Goal: Information Seeking & Learning: Learn about a topic

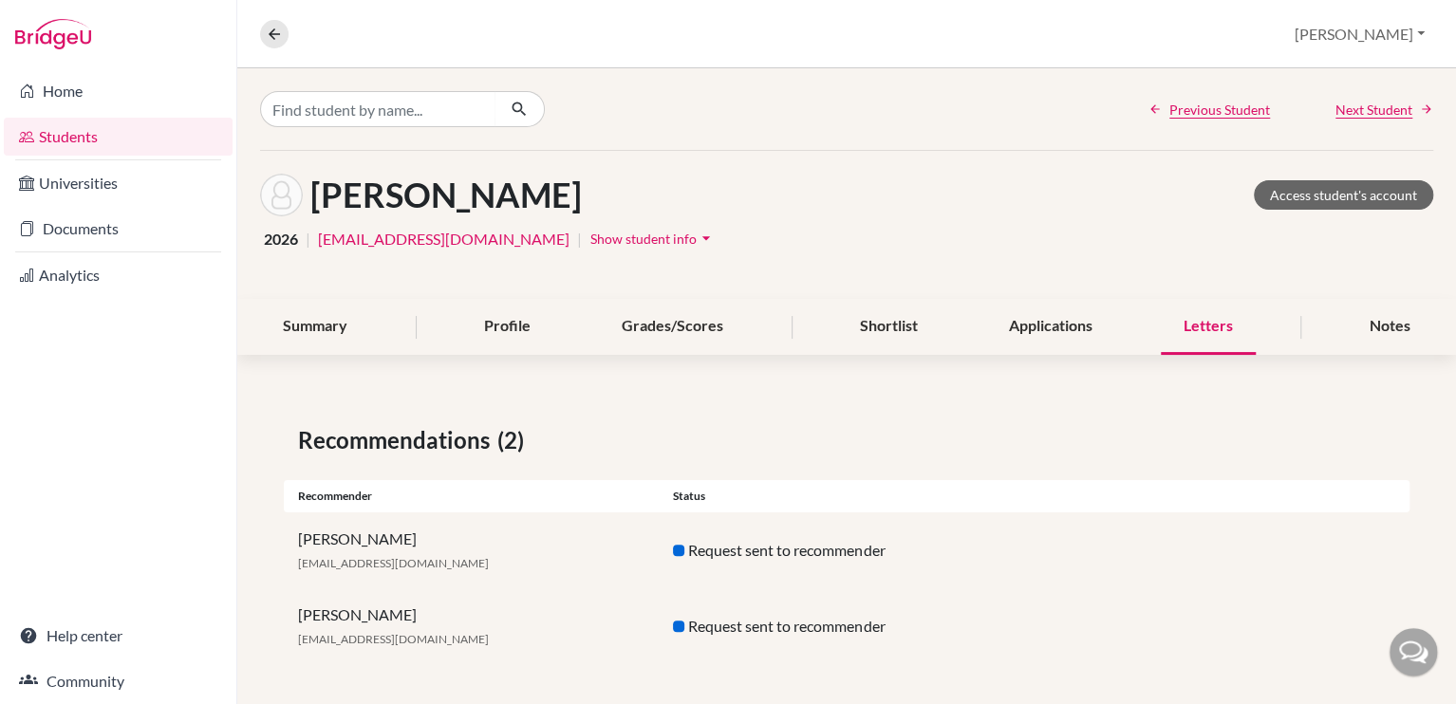
scroll to position [5, 0]
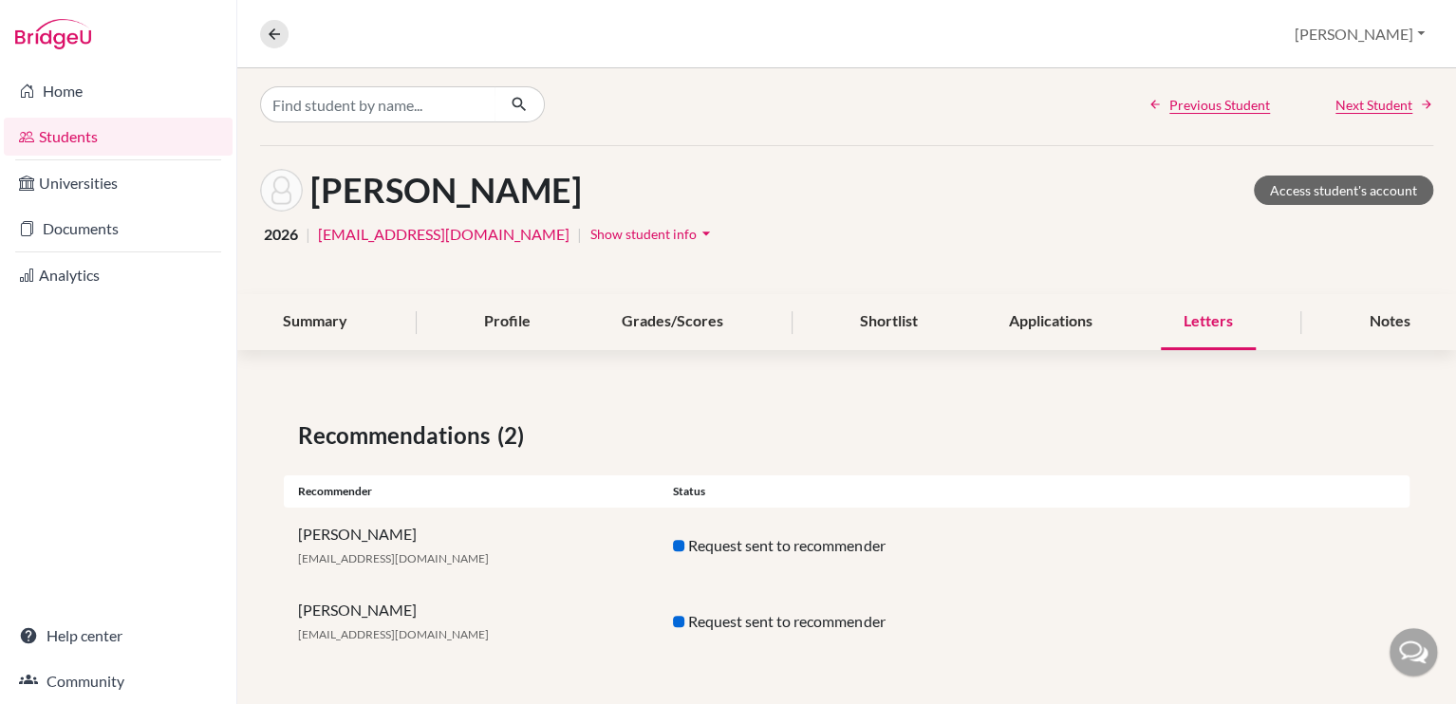
click at [165, 132] on link "Students" at bounding box center [118, 137] width 229 height 38
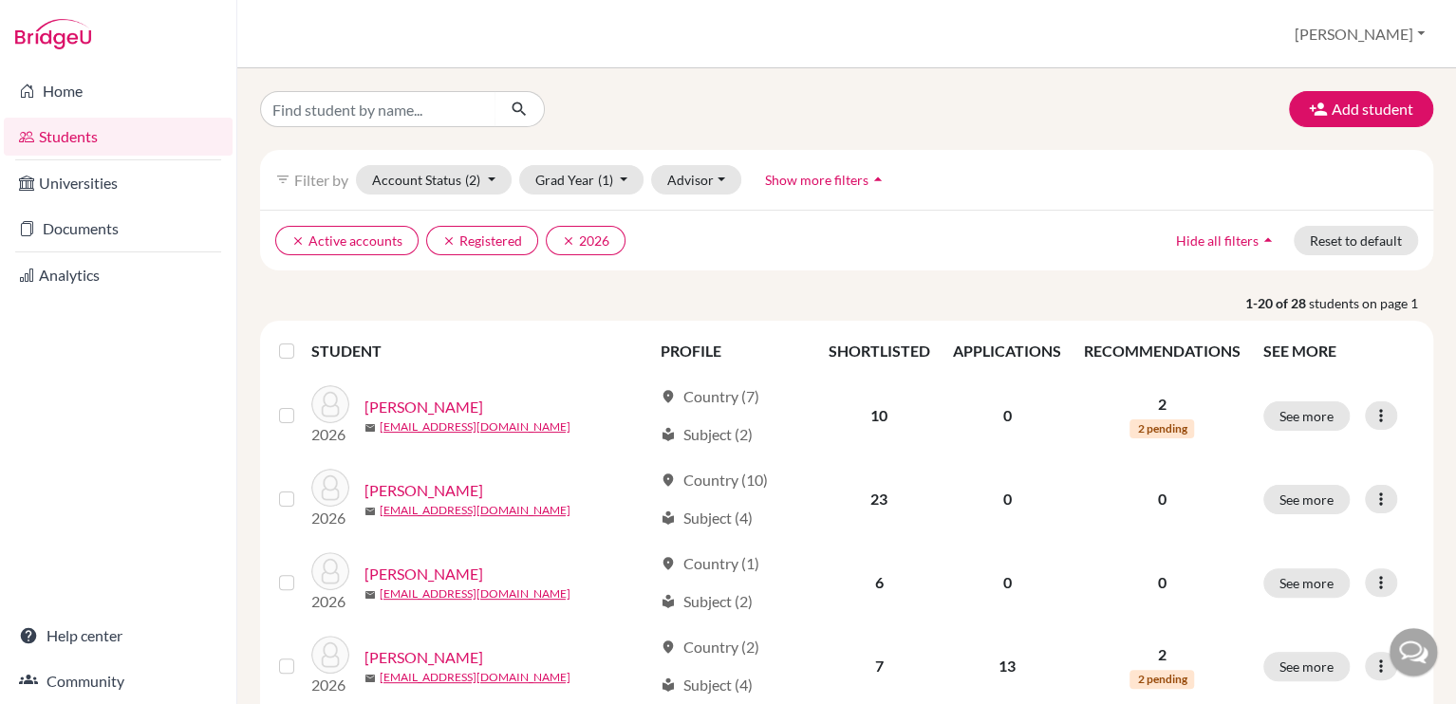
click at [301, 173] on span "Filter by" at bounding box center [321, 180] width 54 height 18
click at [846, 174] on span "Show more filters" at bounding box center [816, 180] width 103 height 16
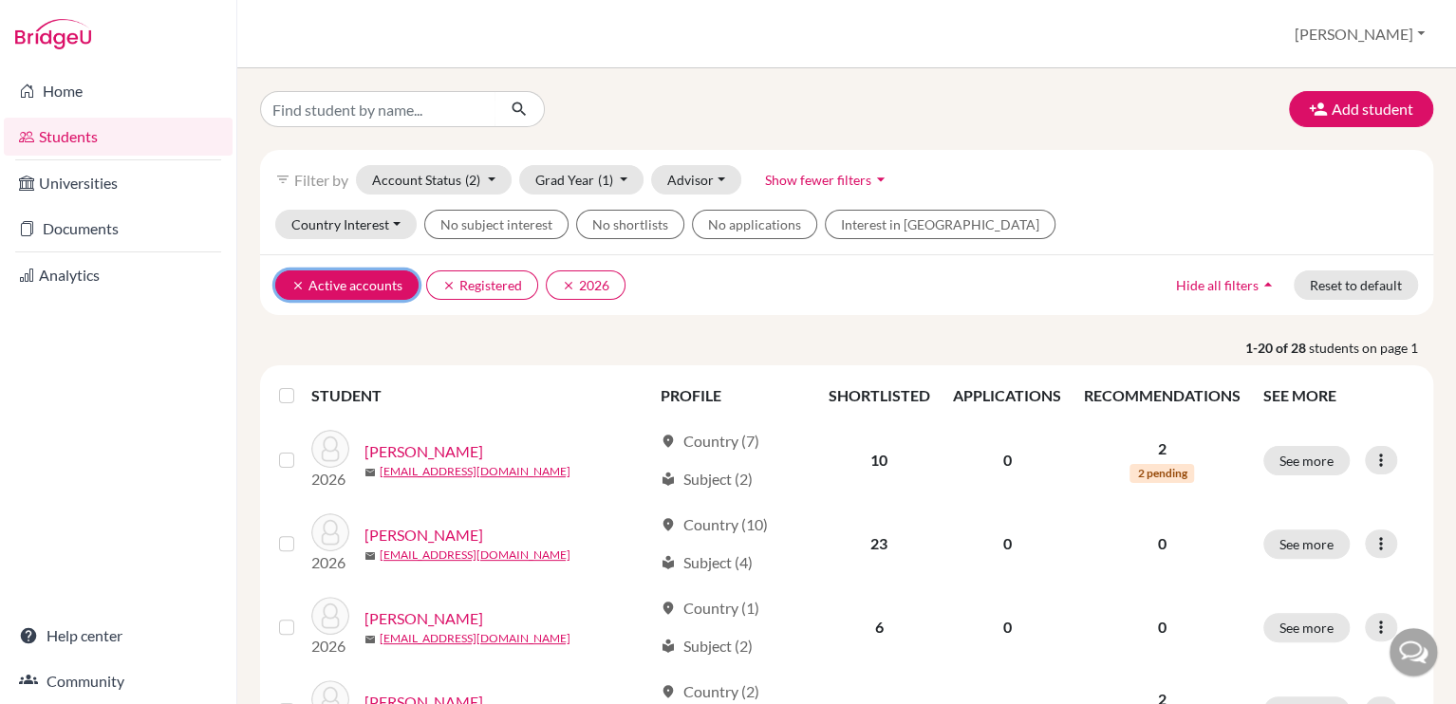
click at [291, 280] on icon "clear" at bounding box center [297, 285] width 13 height 13
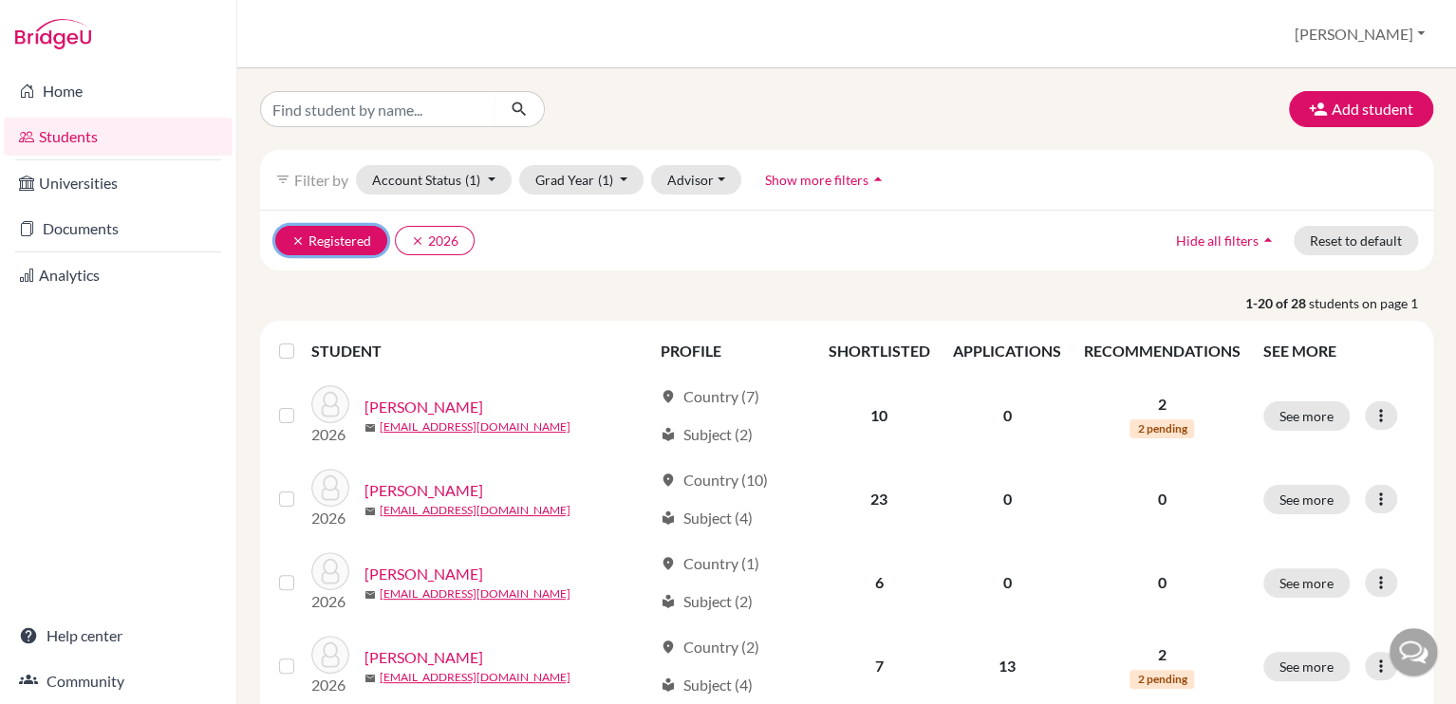
click at [294, 240] on icon "clear" at bounding box center [297, 240] width 13 height 13
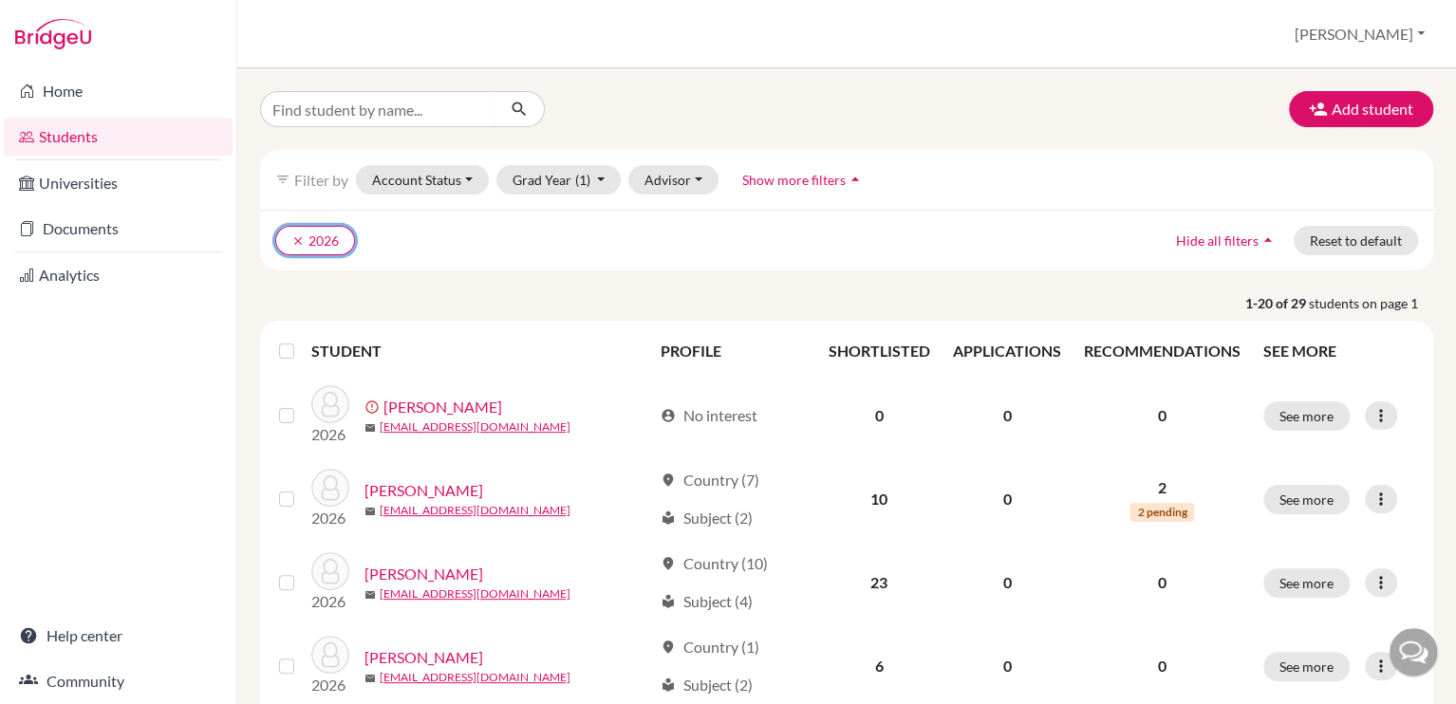
click at [294, 240] on icon "clear" at bounding box center [297, 240] width 13 height 13
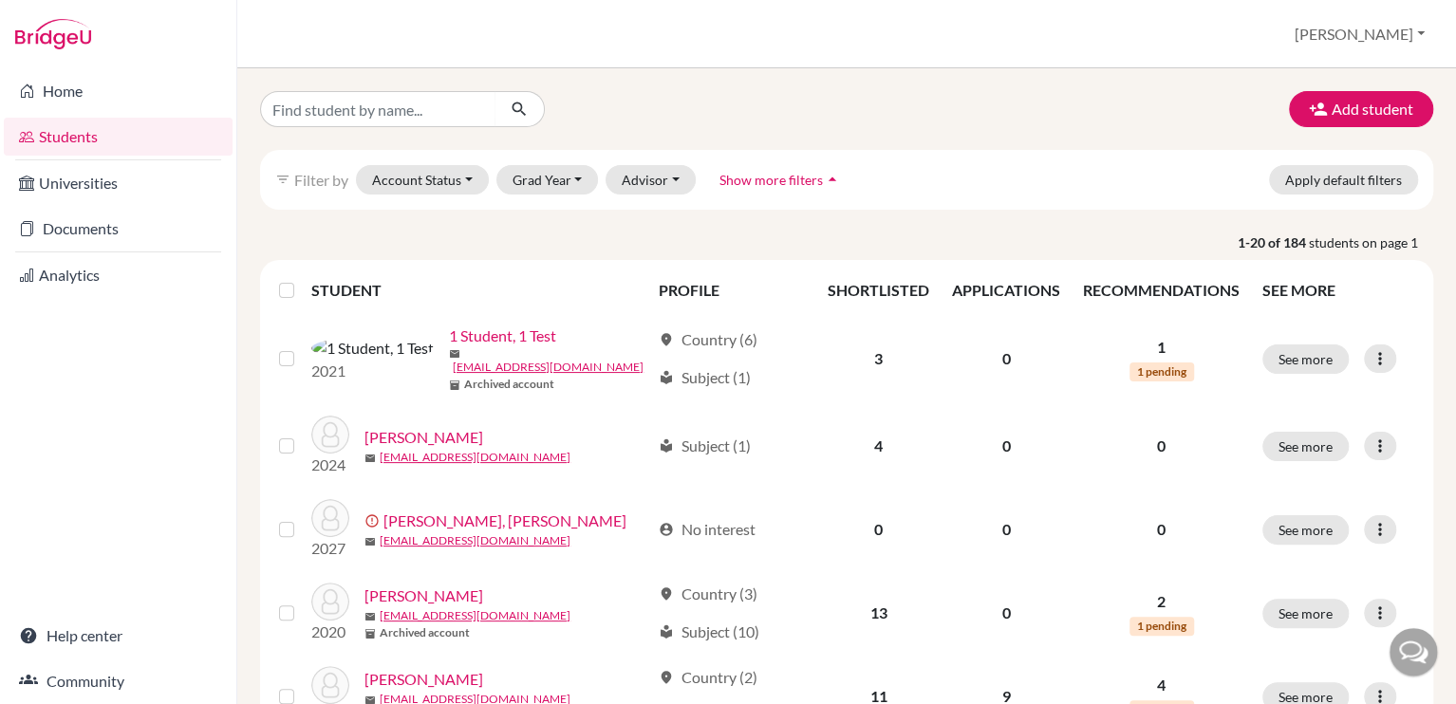
click at [786, 177] on span "Show more filters" at bounding box center [770, 180] width 103 height 16
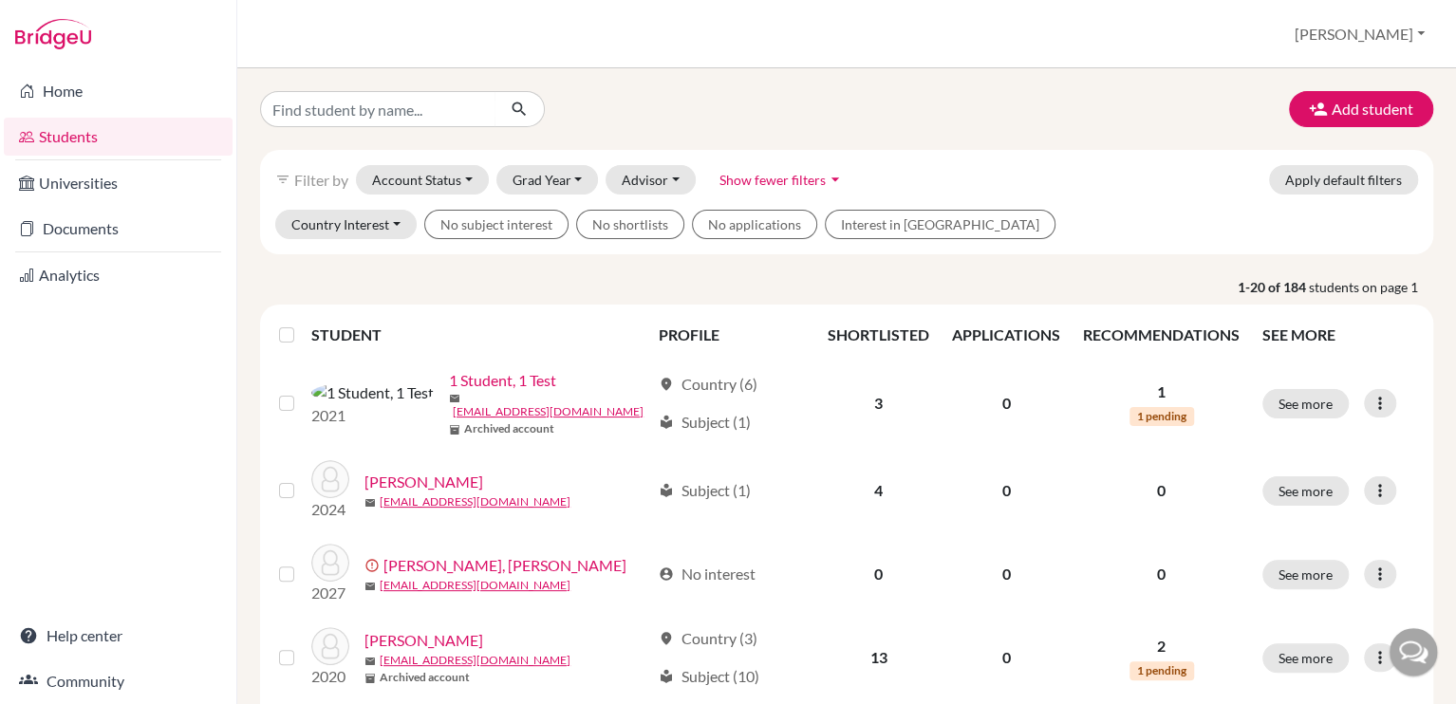
click at [118, 126] on link "Students" at bounding box center [118, 137] width 229 height 38
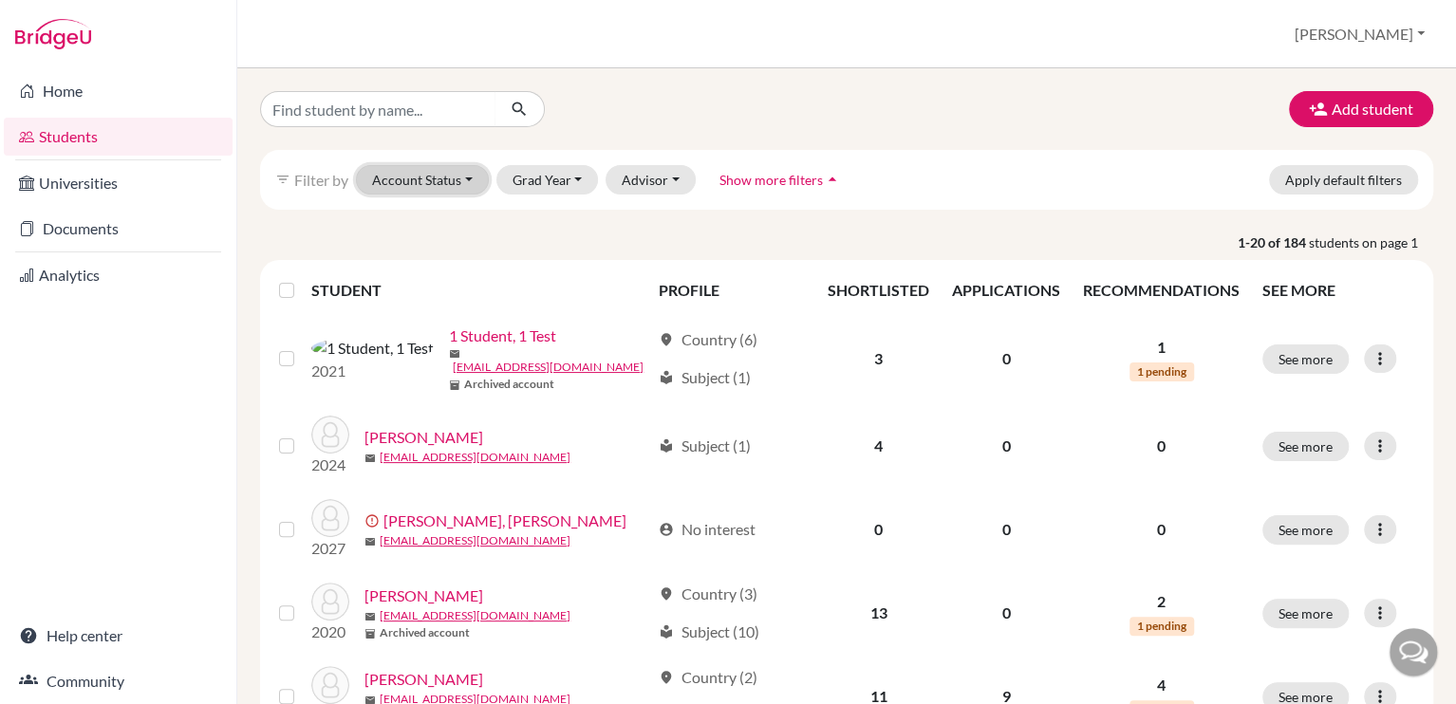
click at [466, 174] on button "Account Status" at bounding box center [422, 179] width 133 height 29
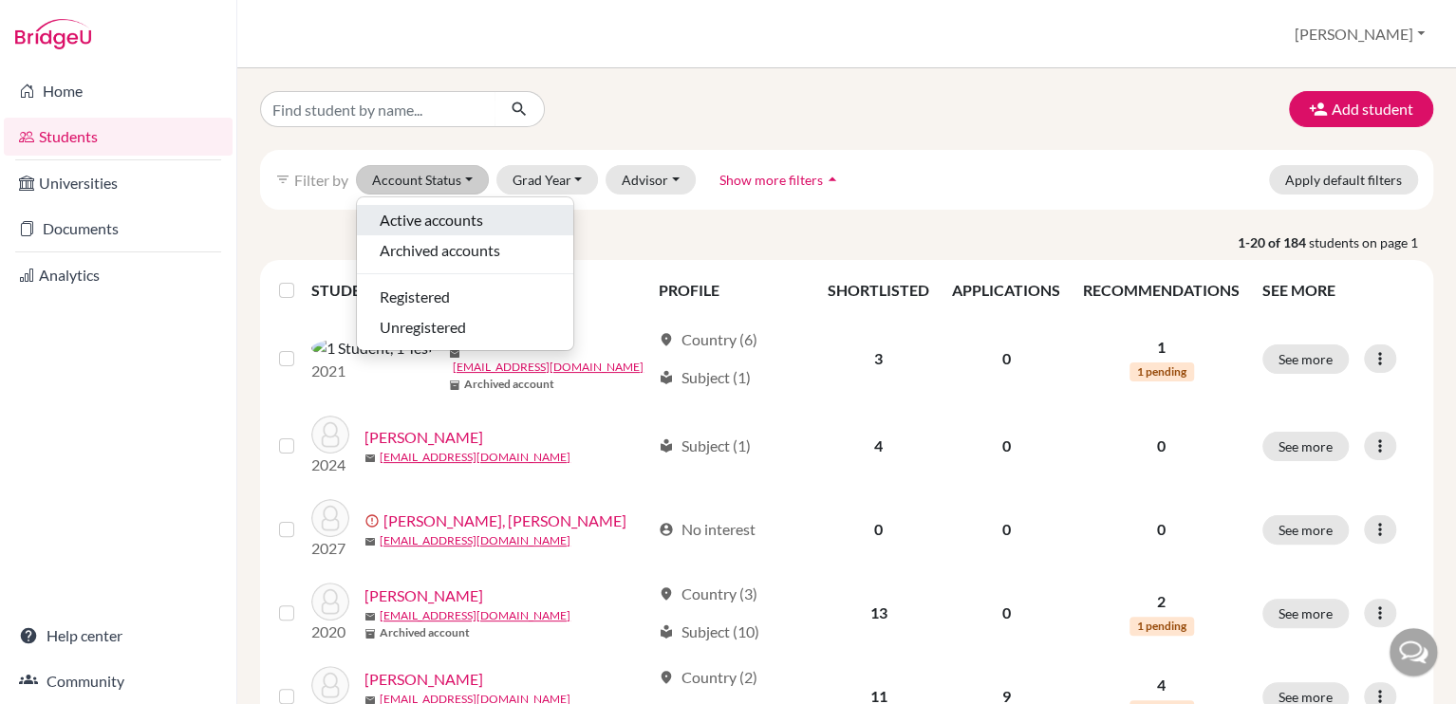
click at [497, 219] on div "Active accounts" at bounding box center [465, 220] width 171 height 23
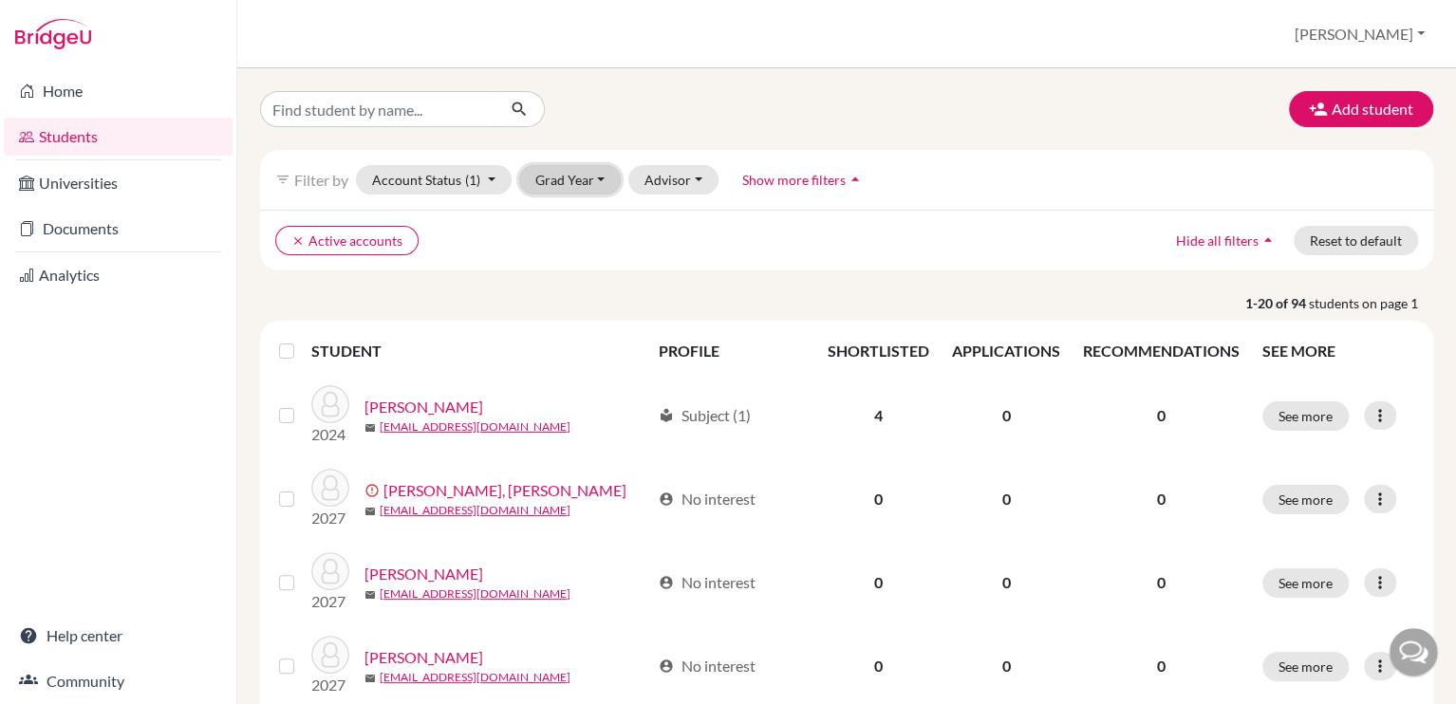
click at [585, 185] on button "Grad Year" at bounding box center [570, 179] width 102 height 29
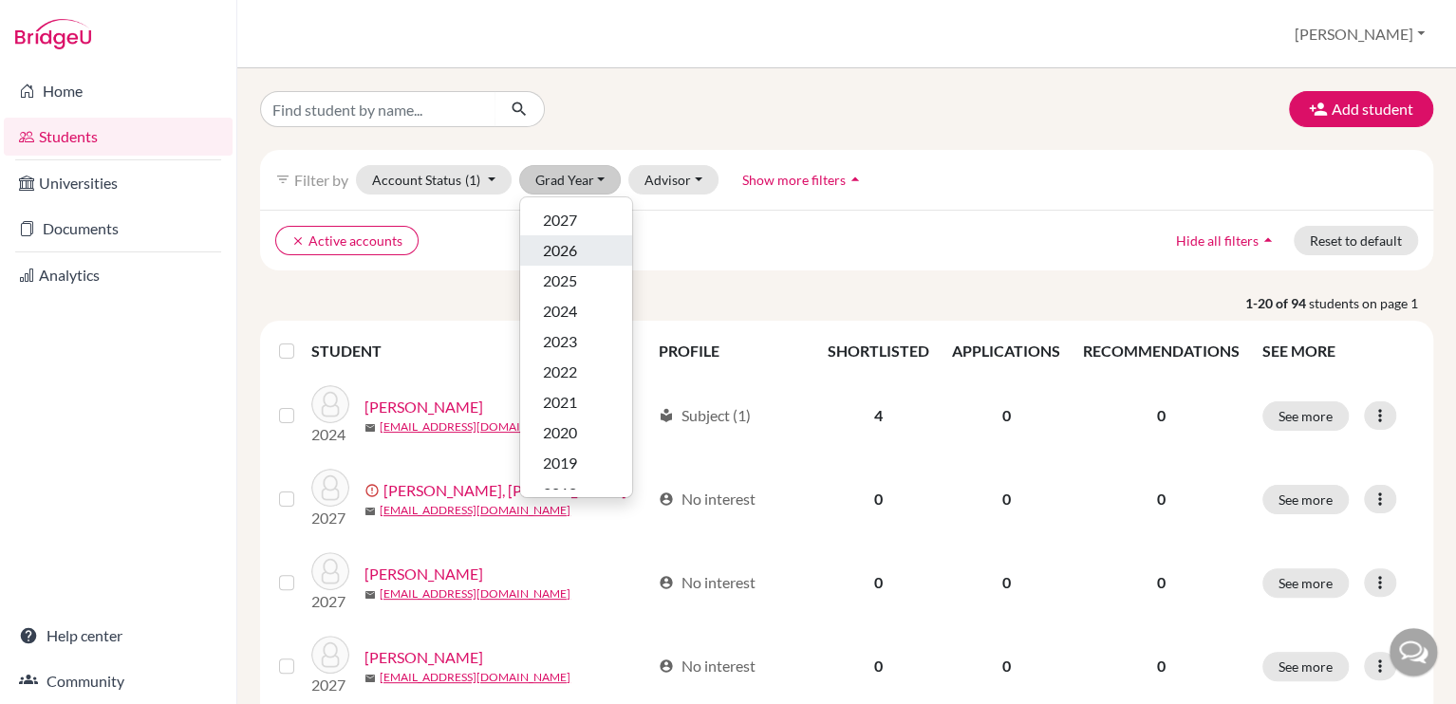
click at [589, 250] on div "2026" at bounding box center [576, 250] width 66 height 23
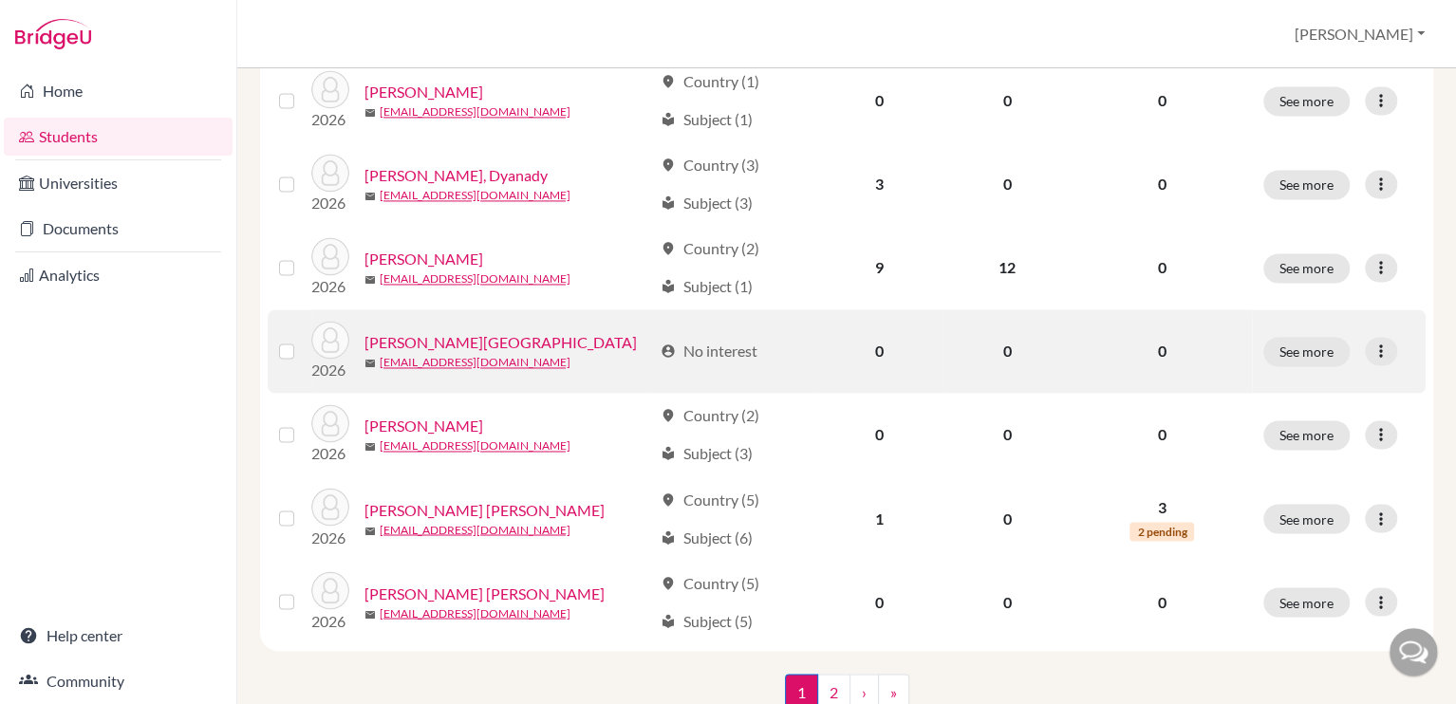
scroll to position [1465, 0]
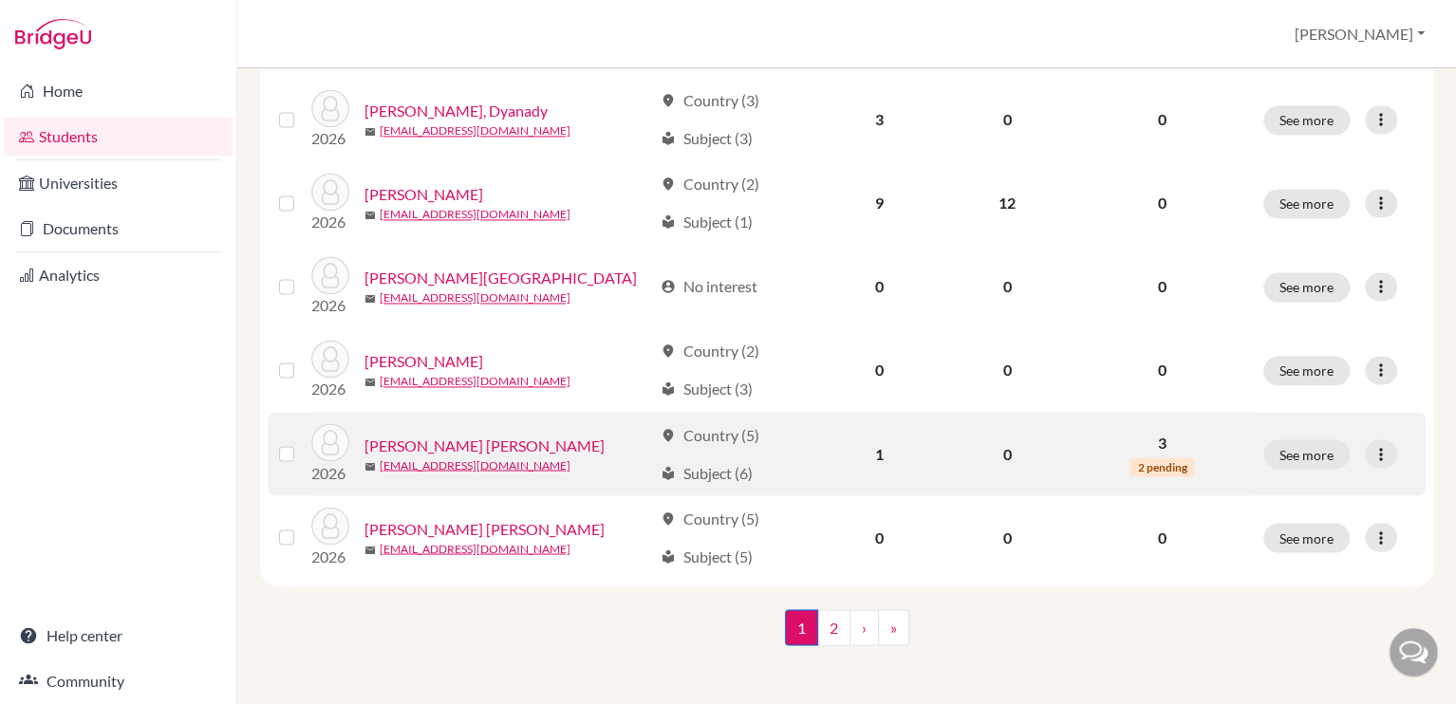
click at [486, 439] on link "[PERSON_NAME] [PERSON_NAME]" at bounding box center [484, 445] width 240 height 23
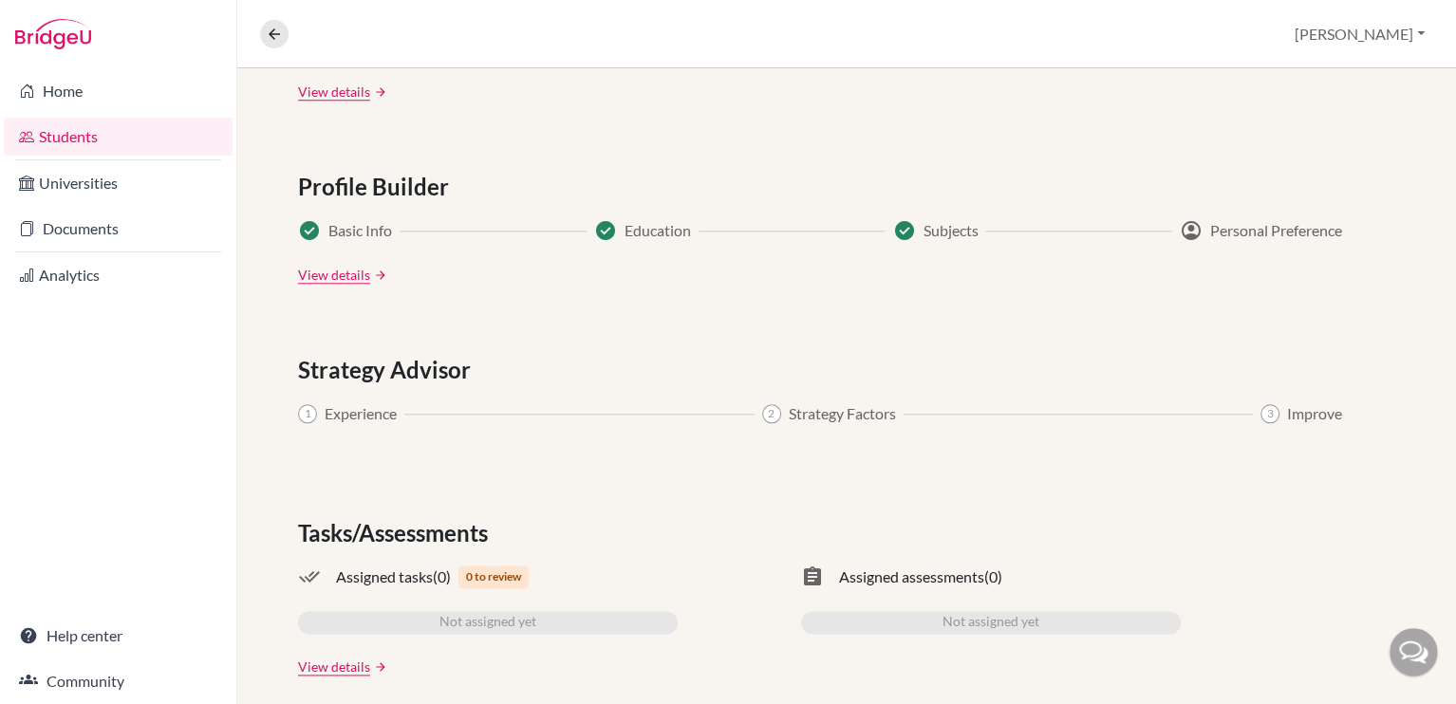
scroll to position [941, 0]
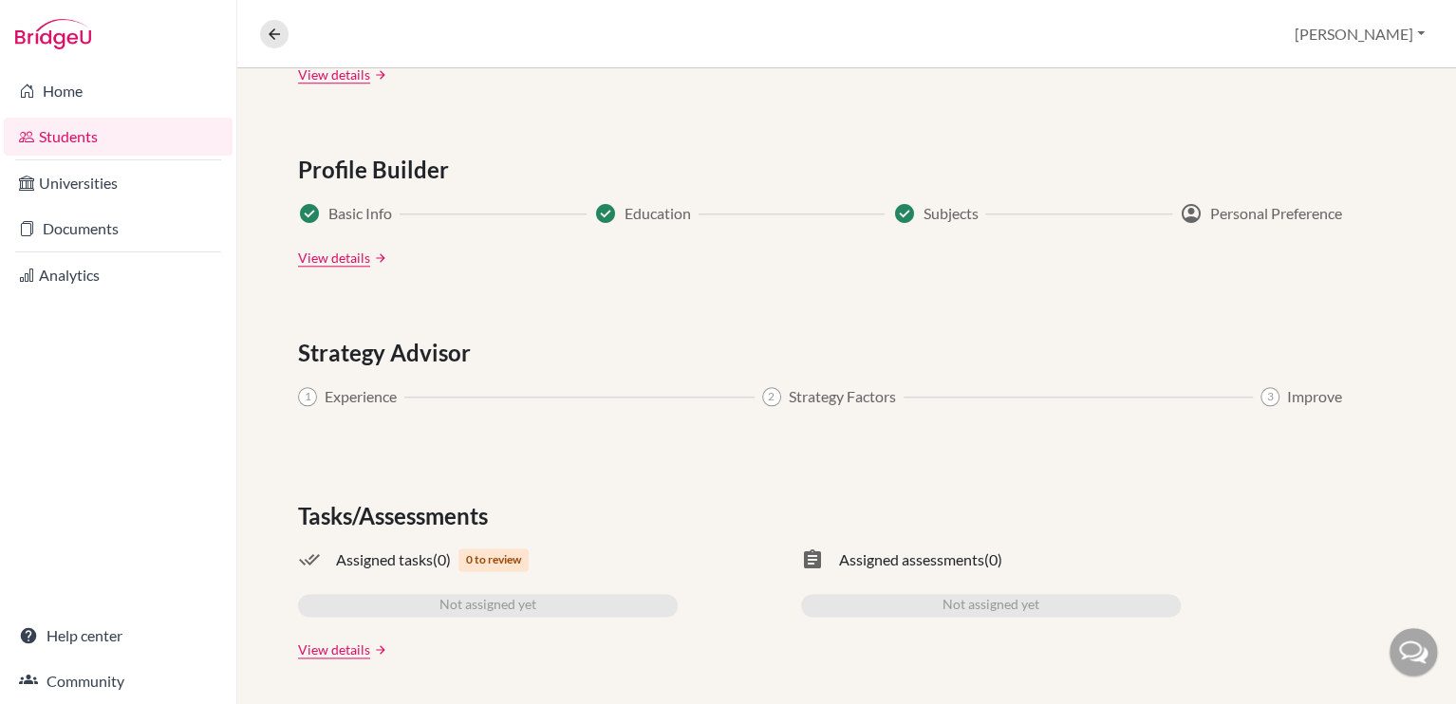
click at [496, 561] on span "0 to review" at bounding box center [493, 559] width 70 height 23
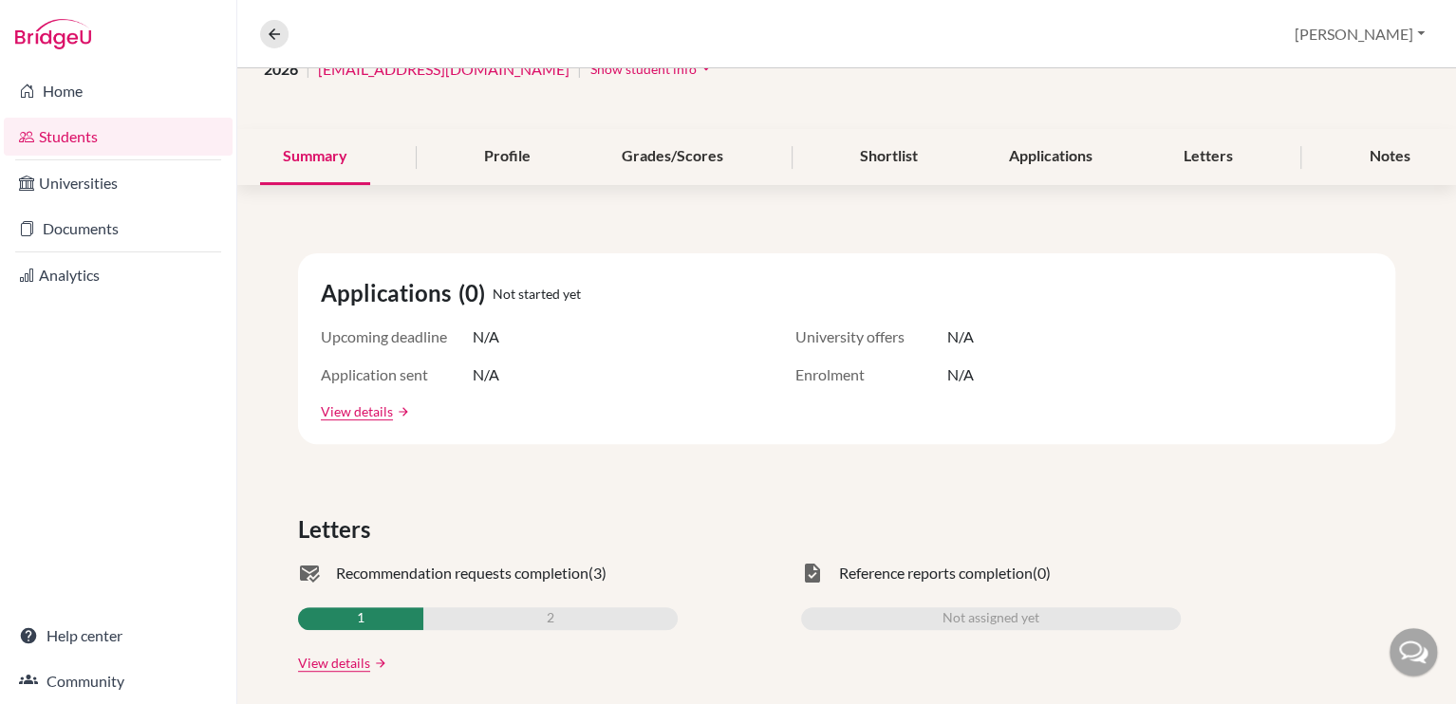
scroll to position [0, 0]
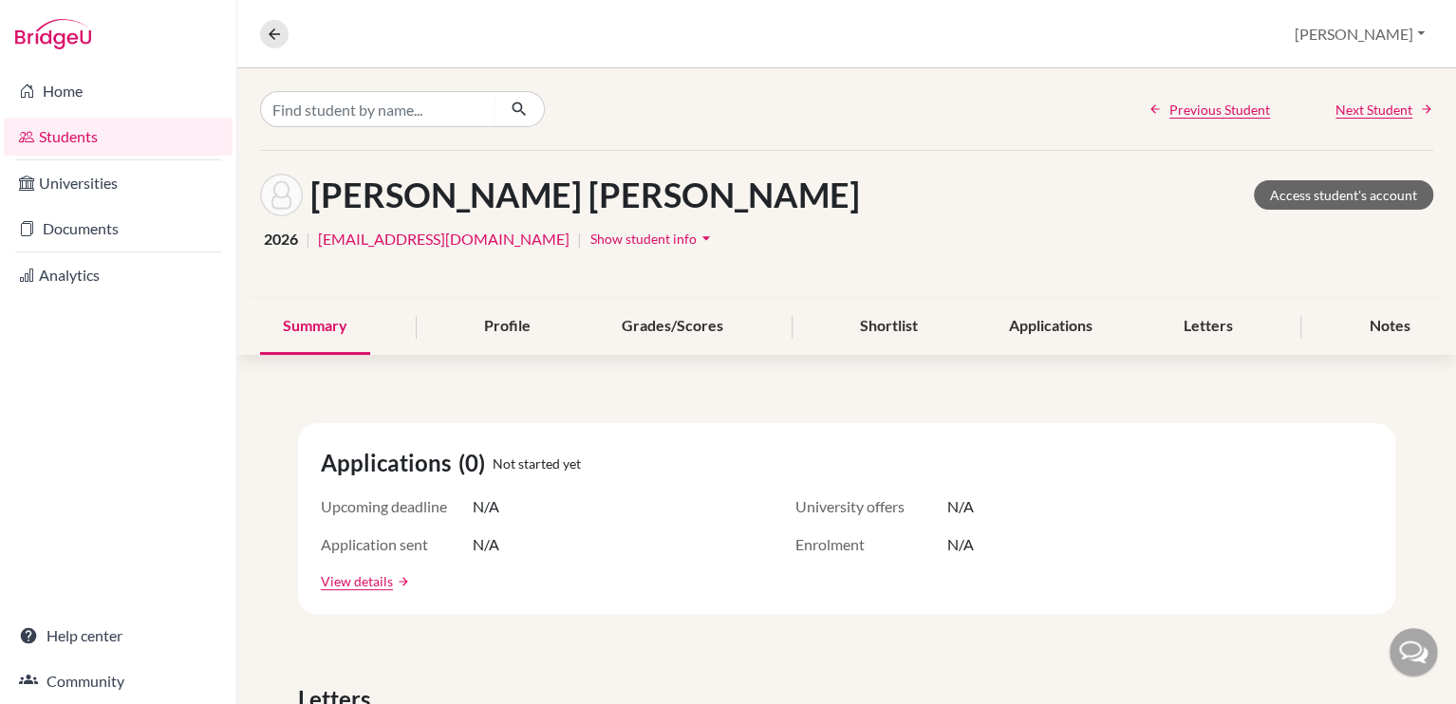
click at [113, 131] on link "Students" at bounding box center [118, 137] width 229 height 38
